Goal: Task Accomplishment & Management: Manage account settings

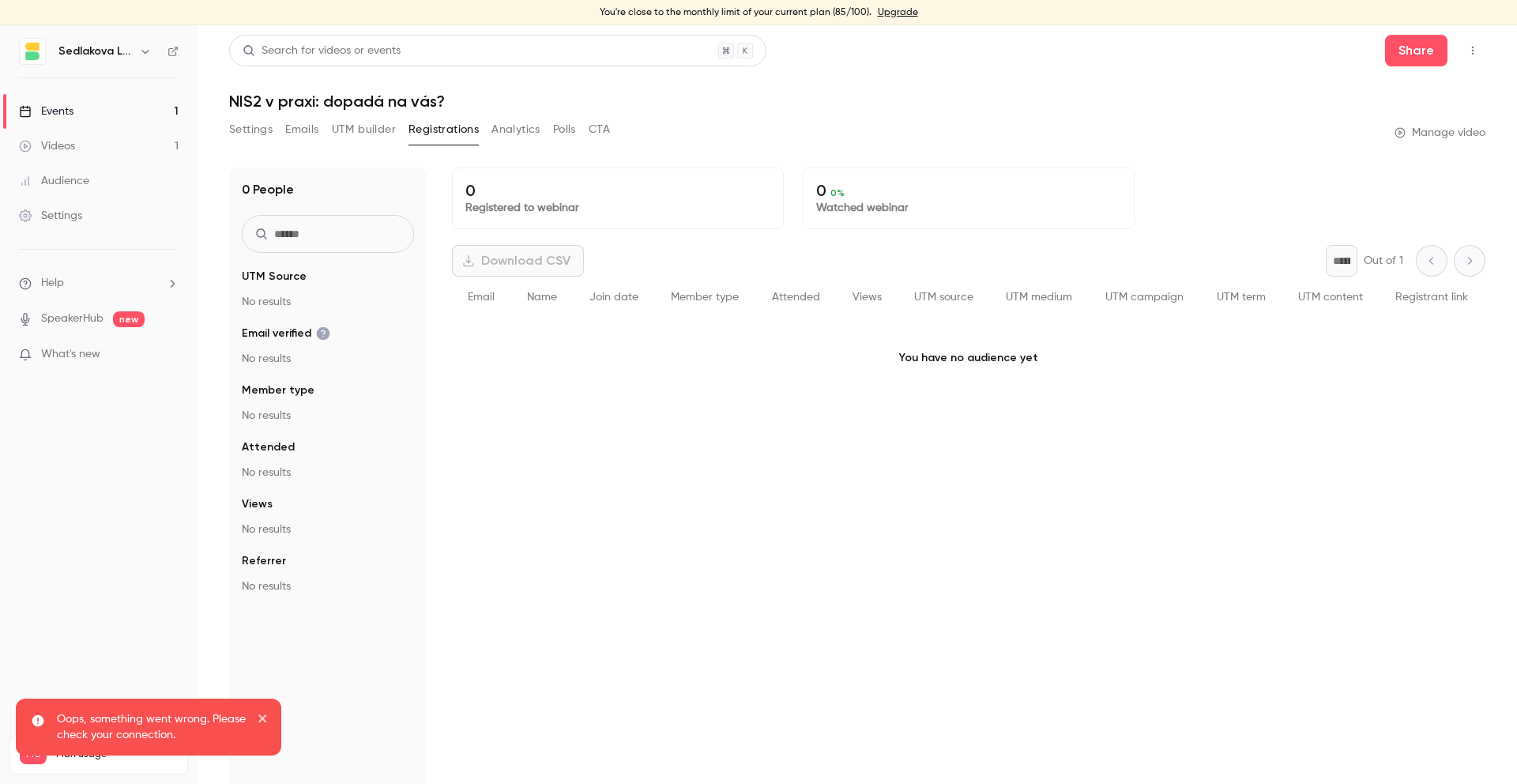
click at [89, 111] on link "Events 1" at bounding box center [98, 112] width 197 height 34
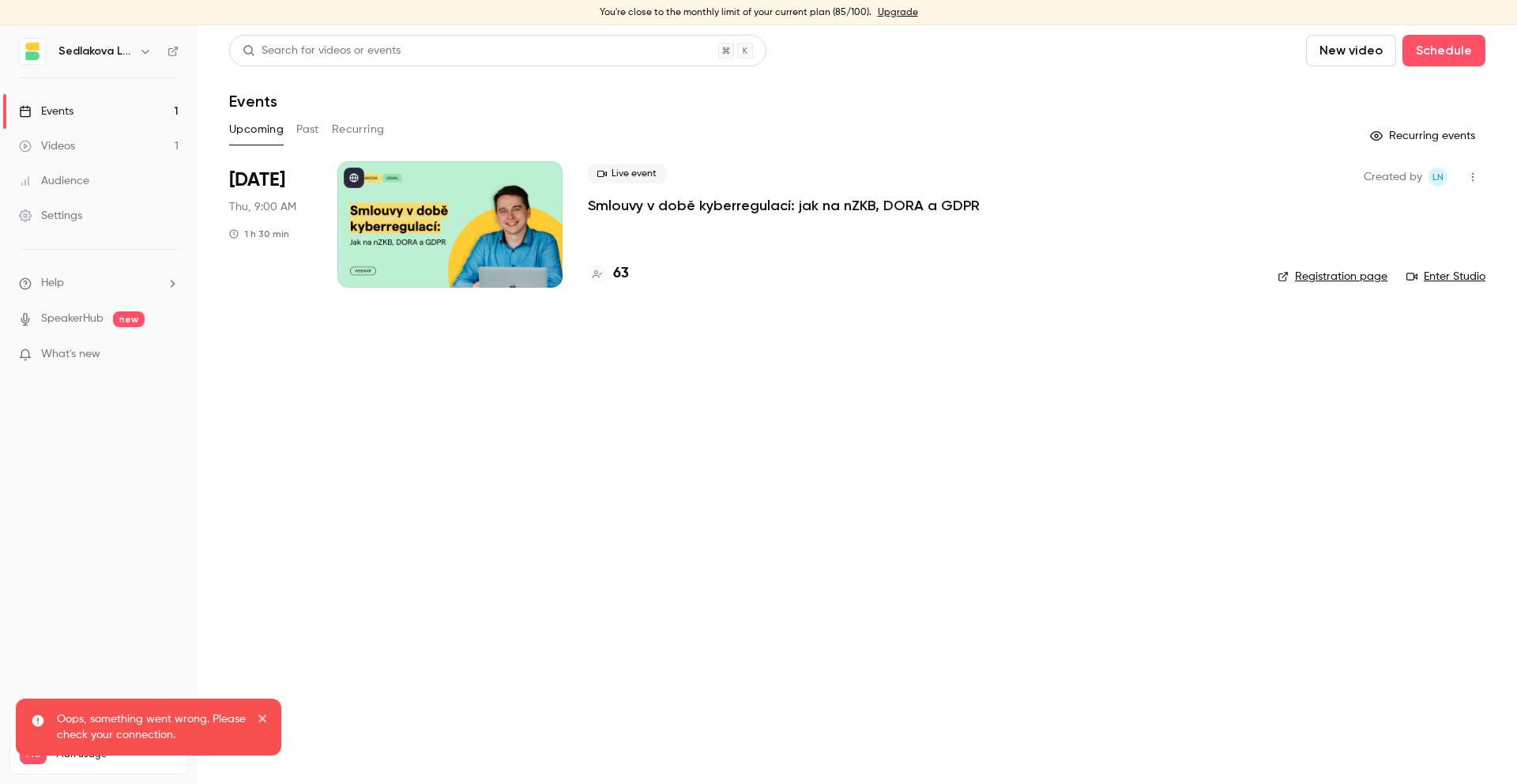
click at [707, 272] on div "63" at bounding box center [920, 274] width 665 height 21
click at [707, 241] on div "Live event Smlouvy v době kyberregulací: jak na nZKB, DORA a GDPR 63" at bounding box center [920, 224] width 665 height 127
click at [707, 220] on div "Live event Smlouvy v době kyberregulací: jak na nZKB, DORA a GDPR 63" at bounding box center [920, 224] width 665 height 127
click at [709, 214] on p "Smlouvy v době kyberregulací: jak na nZKB, DORA a GDPR" at bounding box center [783, 205] width 392 height 19
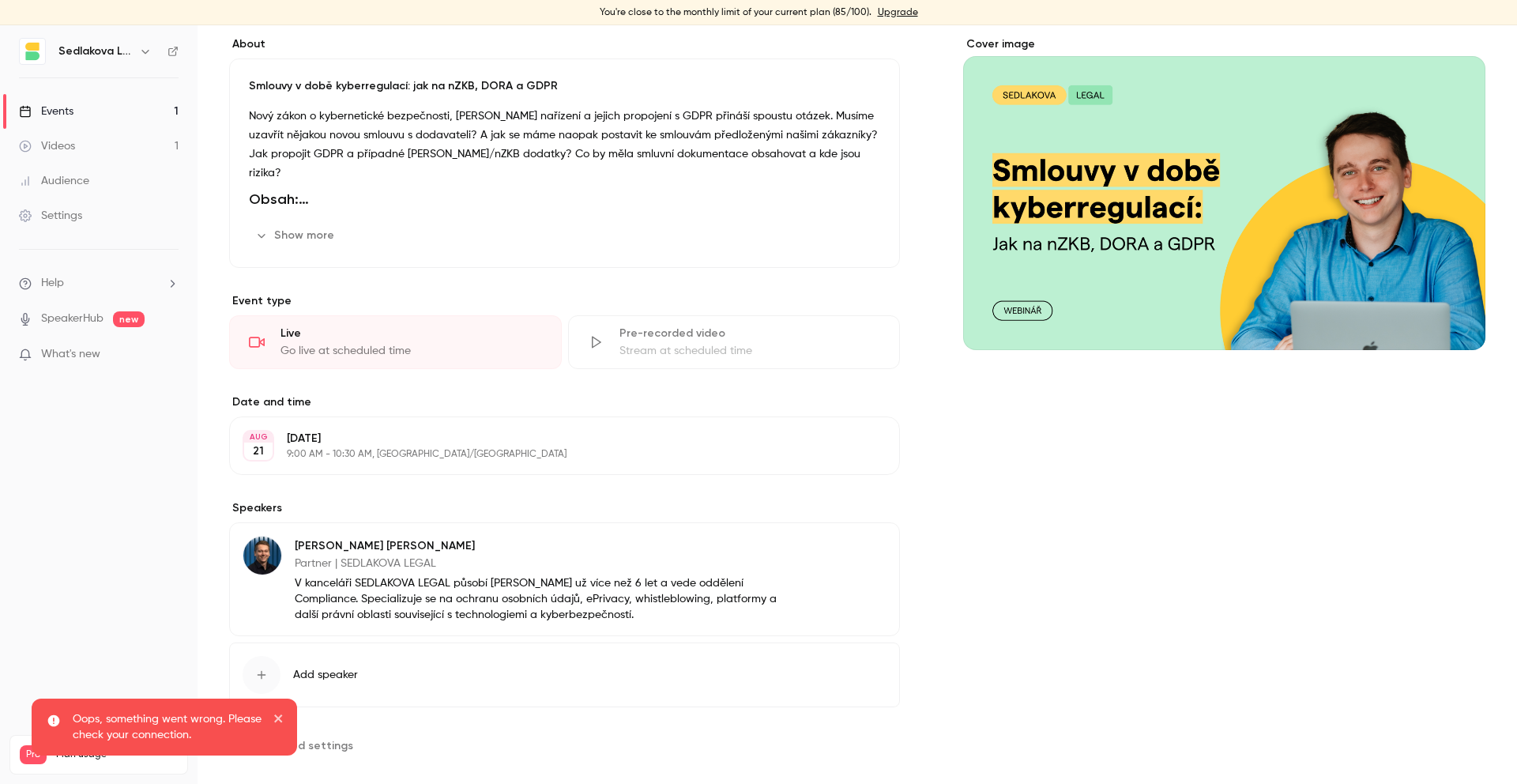
scroll to position [158, 0]
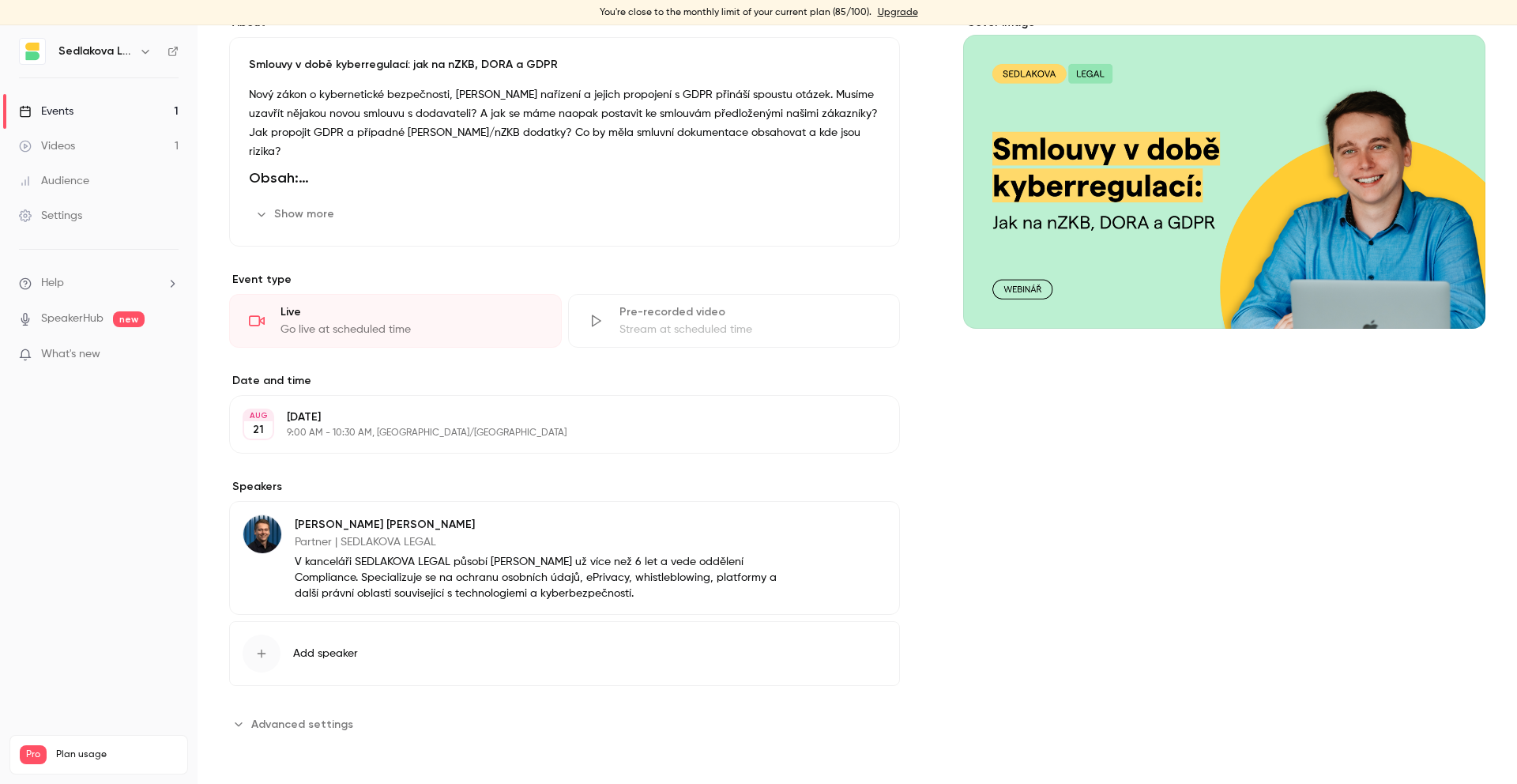
click at [311, 218] on button "Show more" at bounding box center [296, 214] width 94 height 26
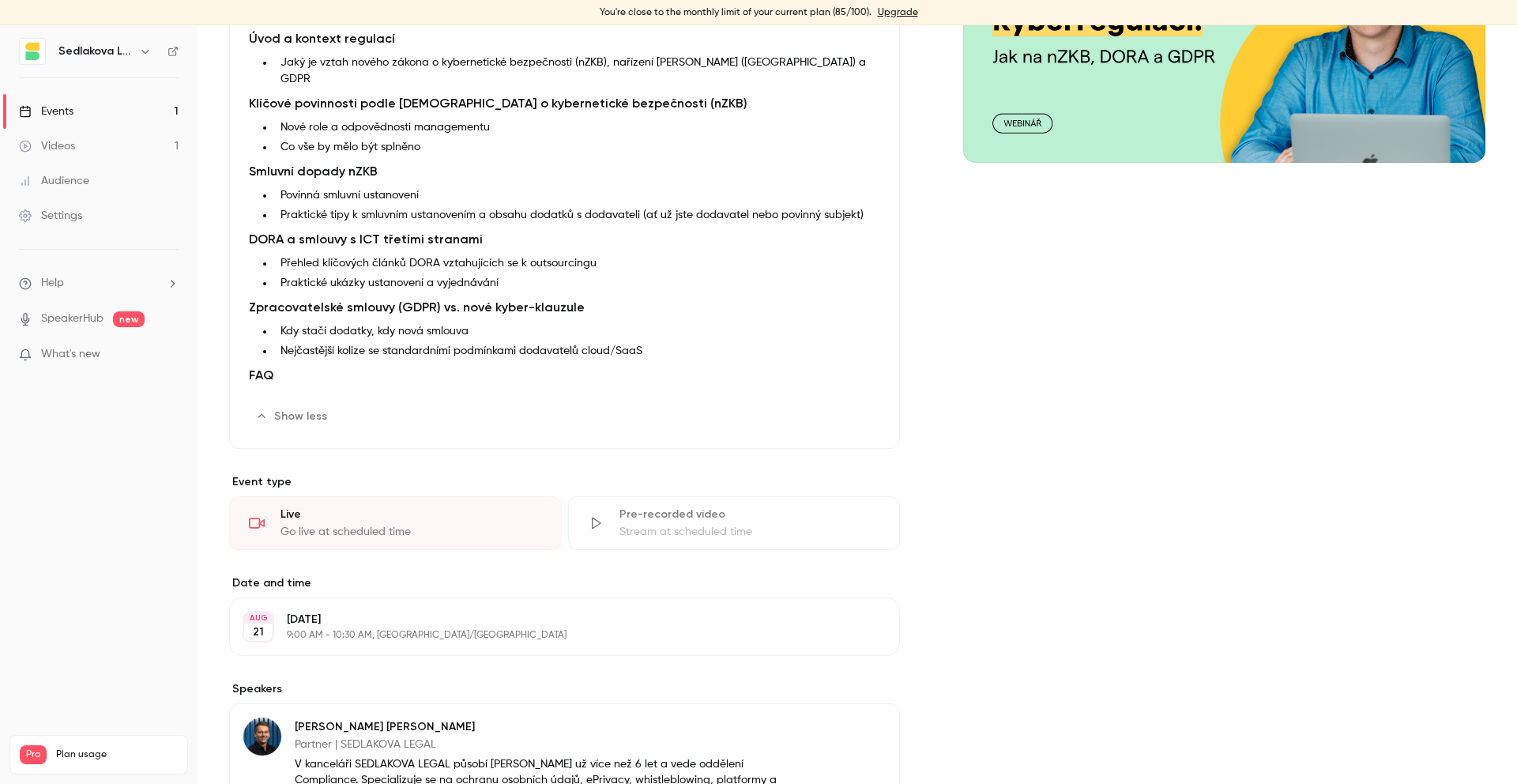
scroll to position [0, 0]
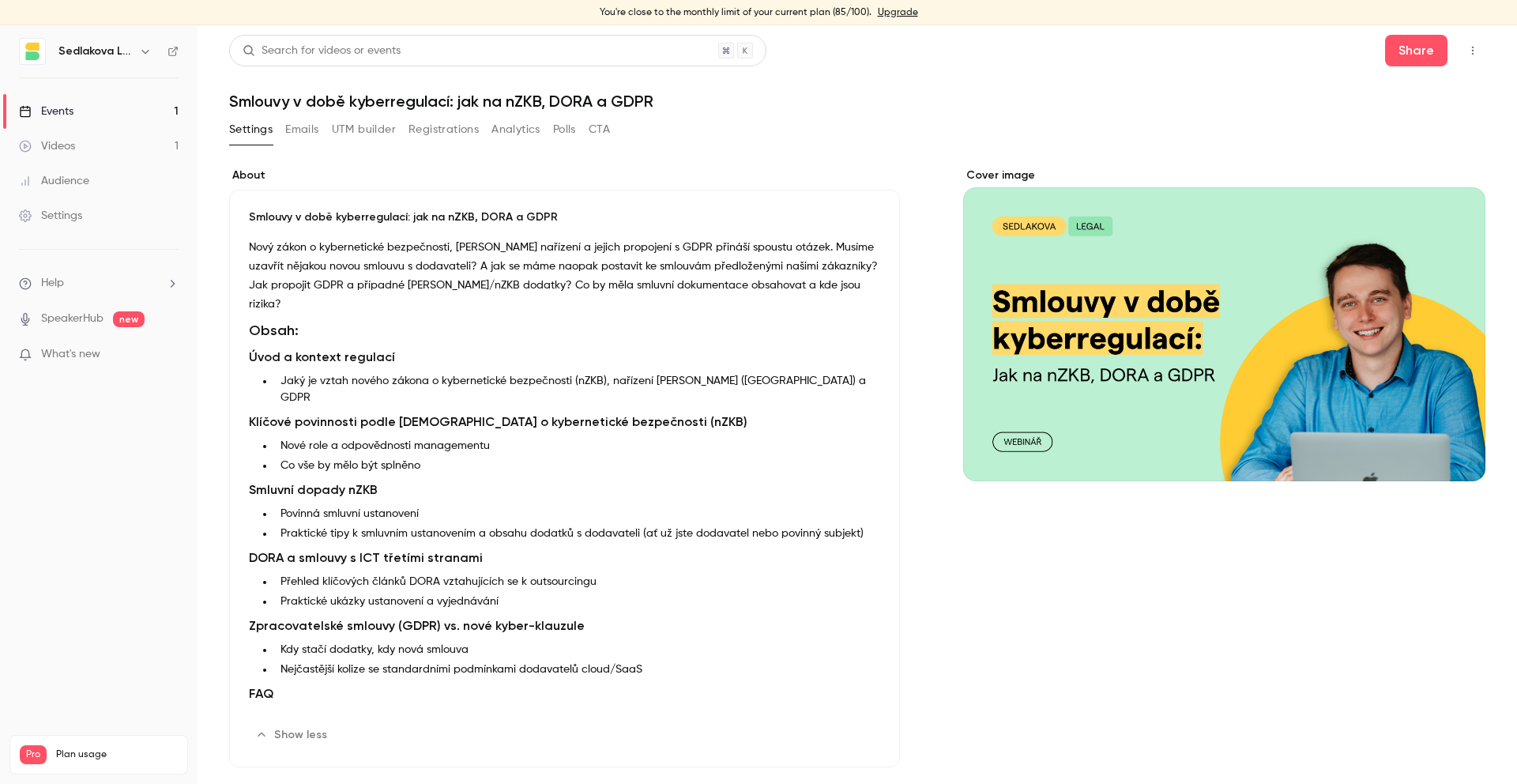
click at [453, 136] on button "Registrations" at bounding box center [444, 130] width 71 height 26
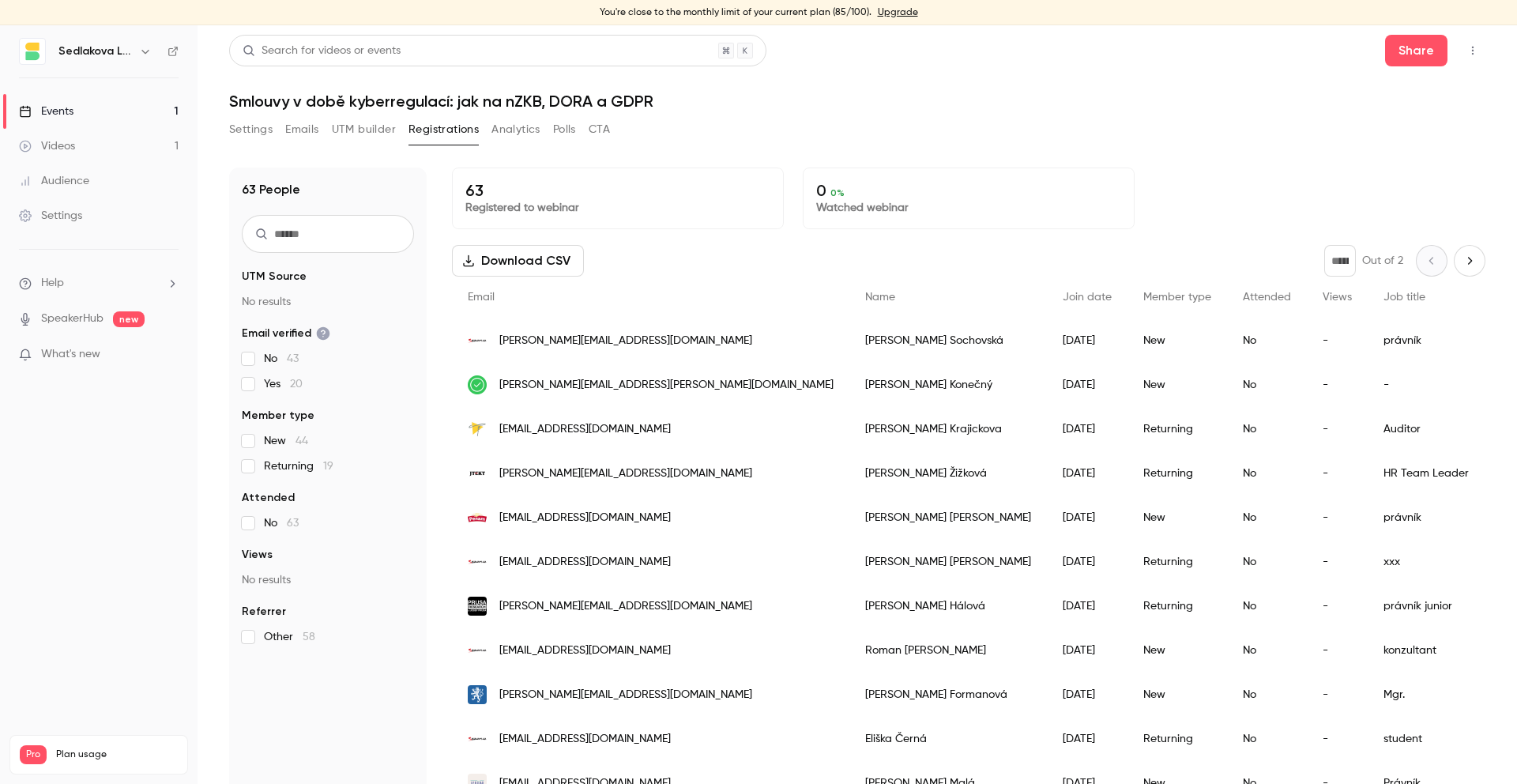
click at [239, 130] on button "Settings" at bounding box center [251, 130] width 44 height 26
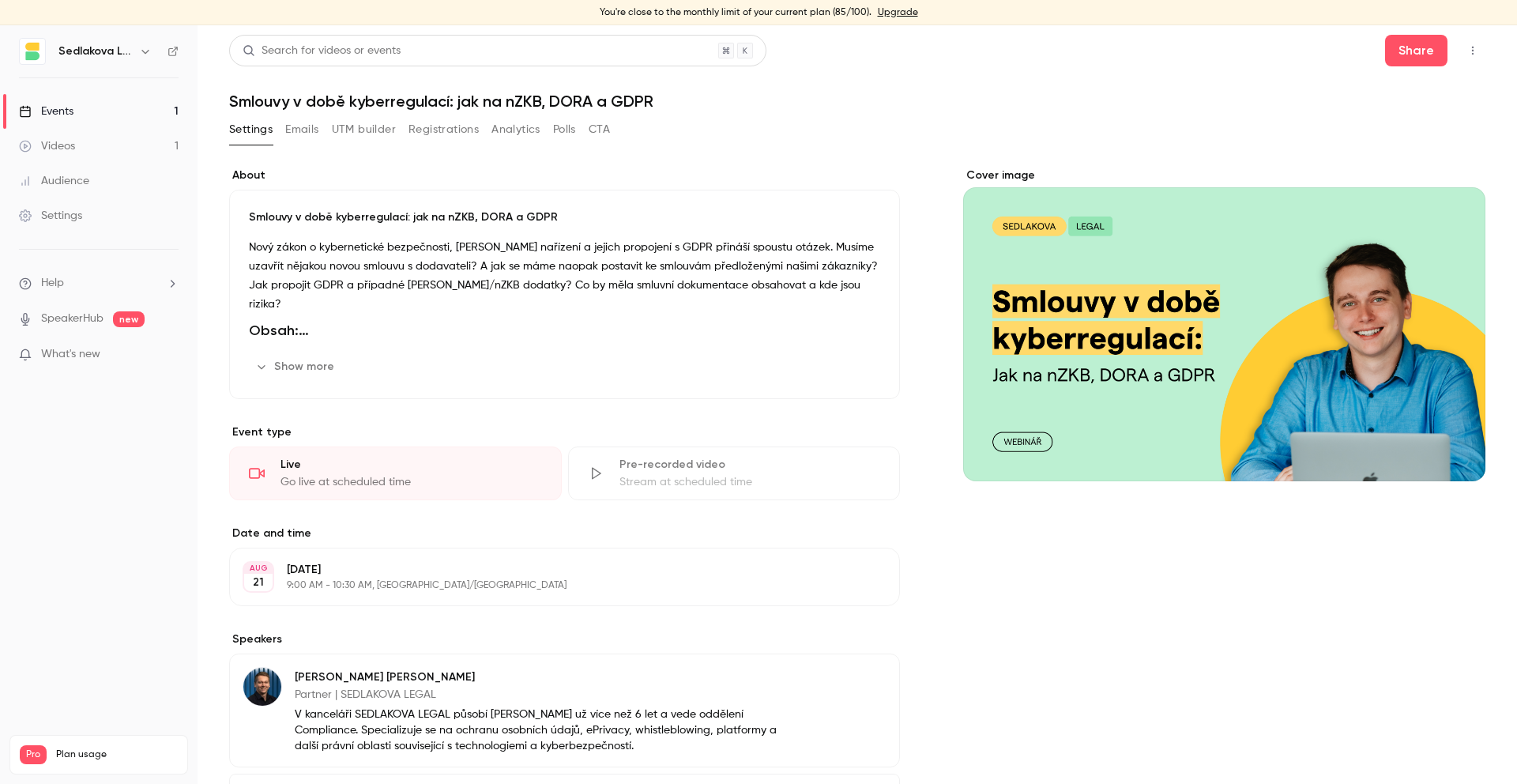
click at [90, 185] on link "Audience" at bounding box center [98, 180] width 197 height 34
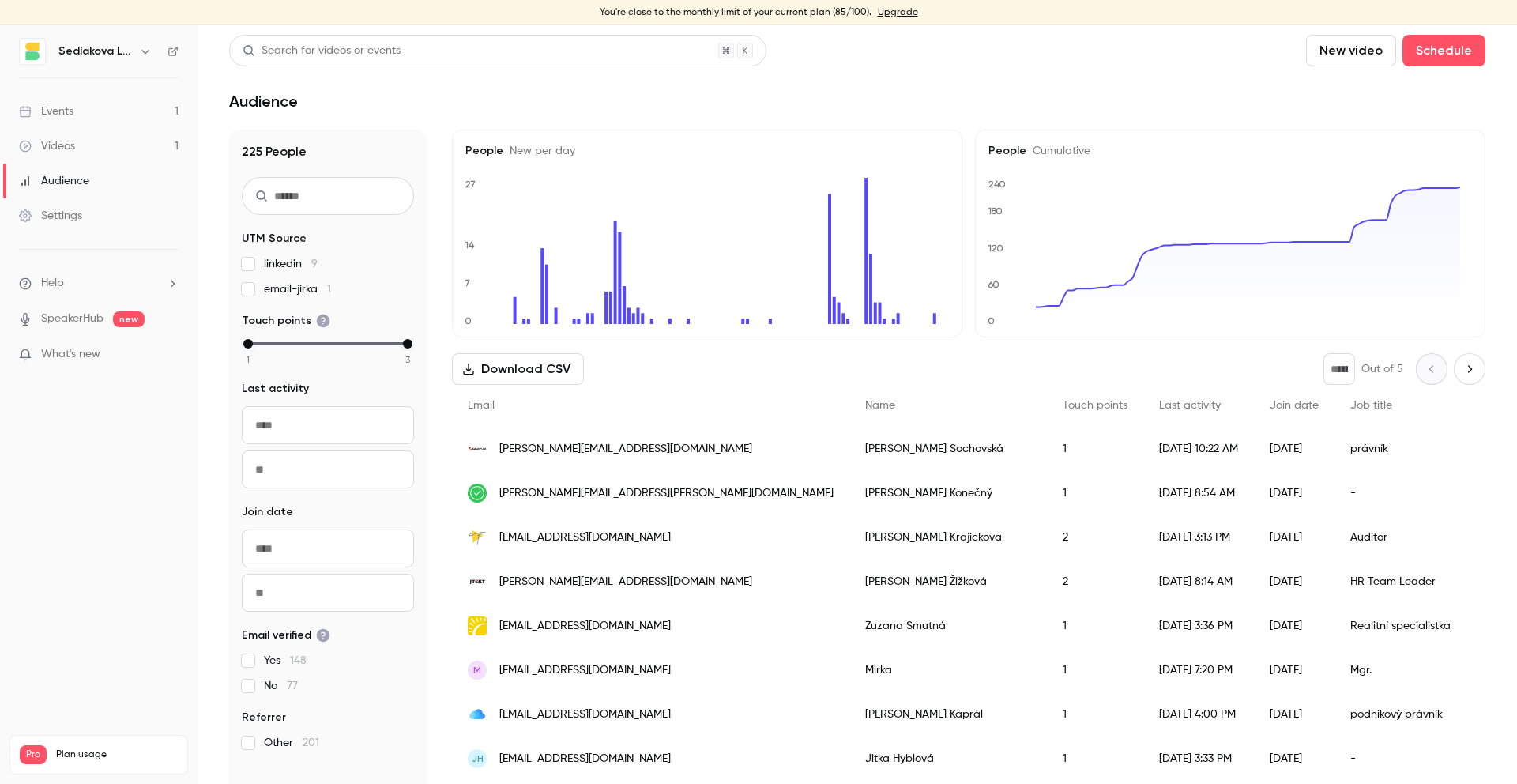
click at [78, 108] on link "Events 1" at bounding box center [98, 112] width 197 height 34
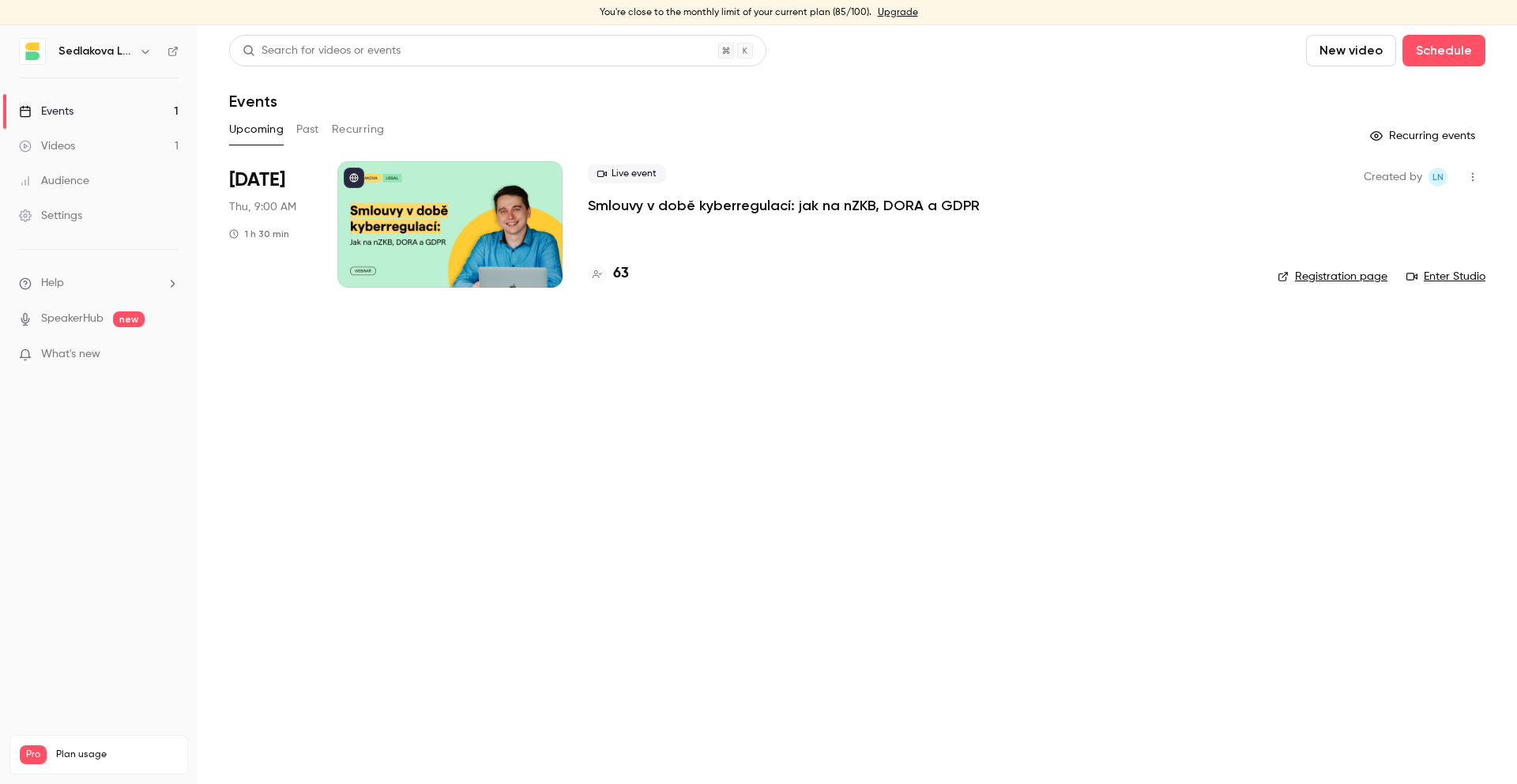
click at [623, 201] on p "Smlouvy v době kyberregulací: jak na nZKB, DORA a GDPR" at bounding box center [783, 205] width 392 height 19
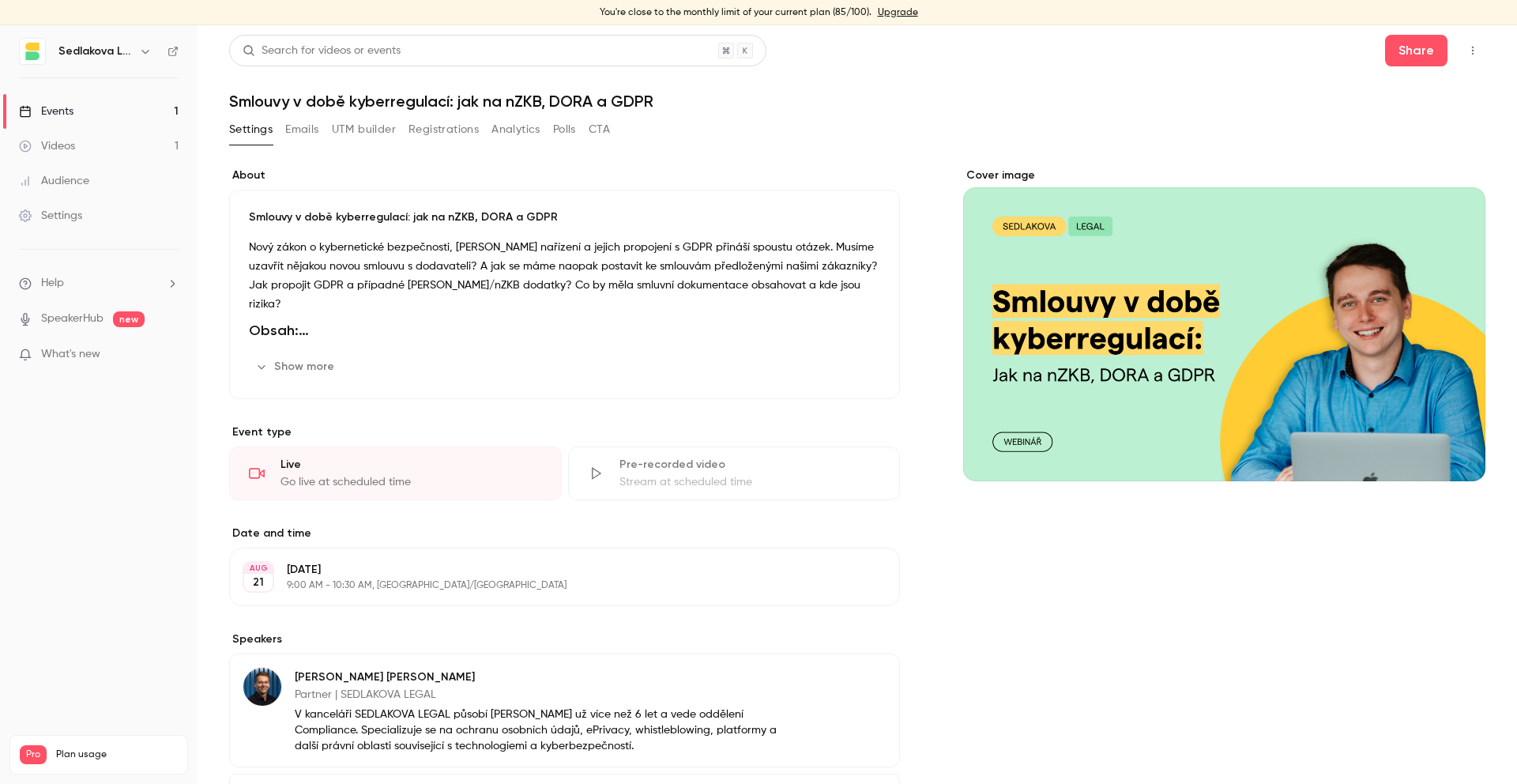
click at [421, 132] on button "Registrations" at bounding box center [444, 130] width 71 height 26
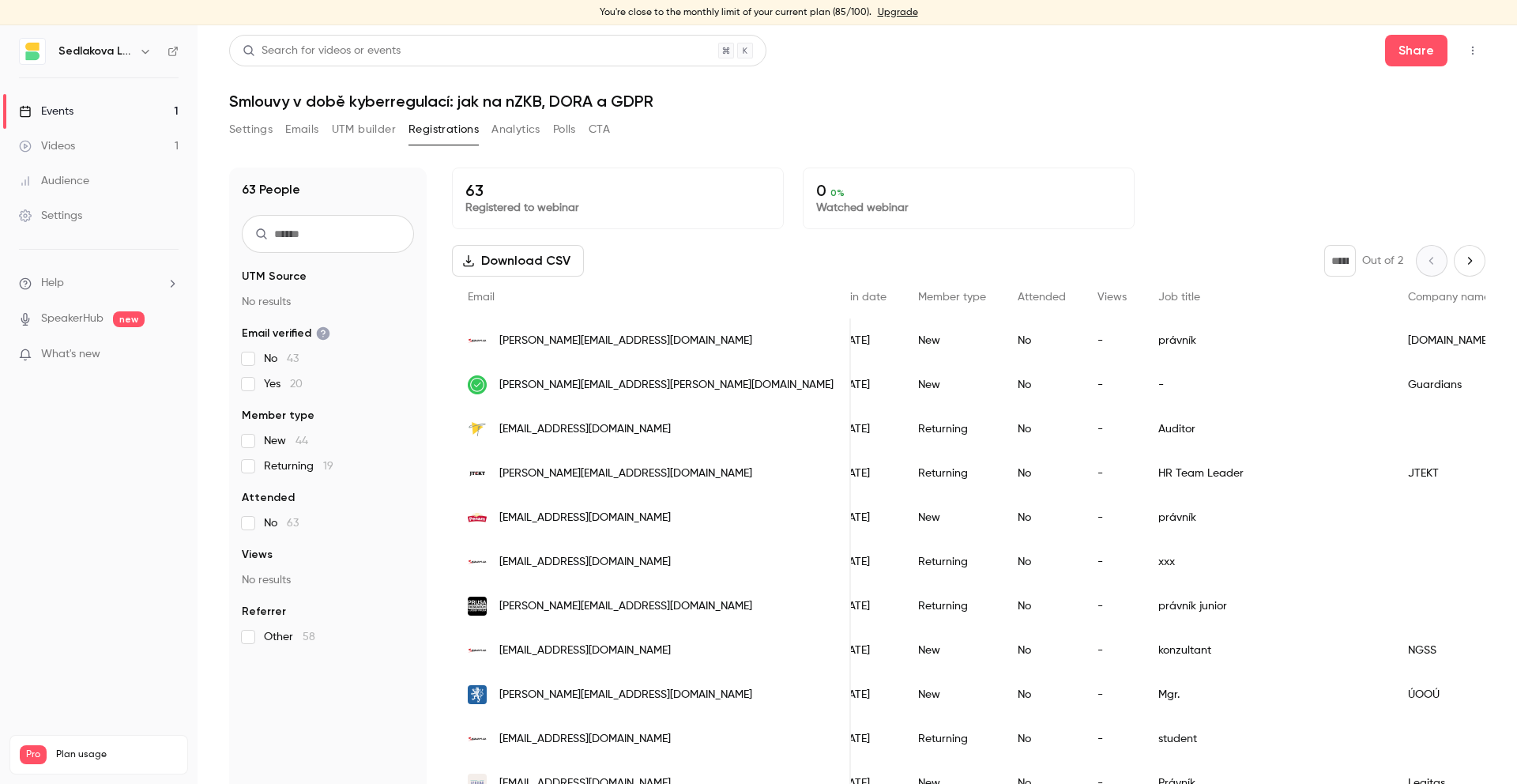
scroll to position [0, 227]
